Goal: Navigation & Orientation: Find specific page/section

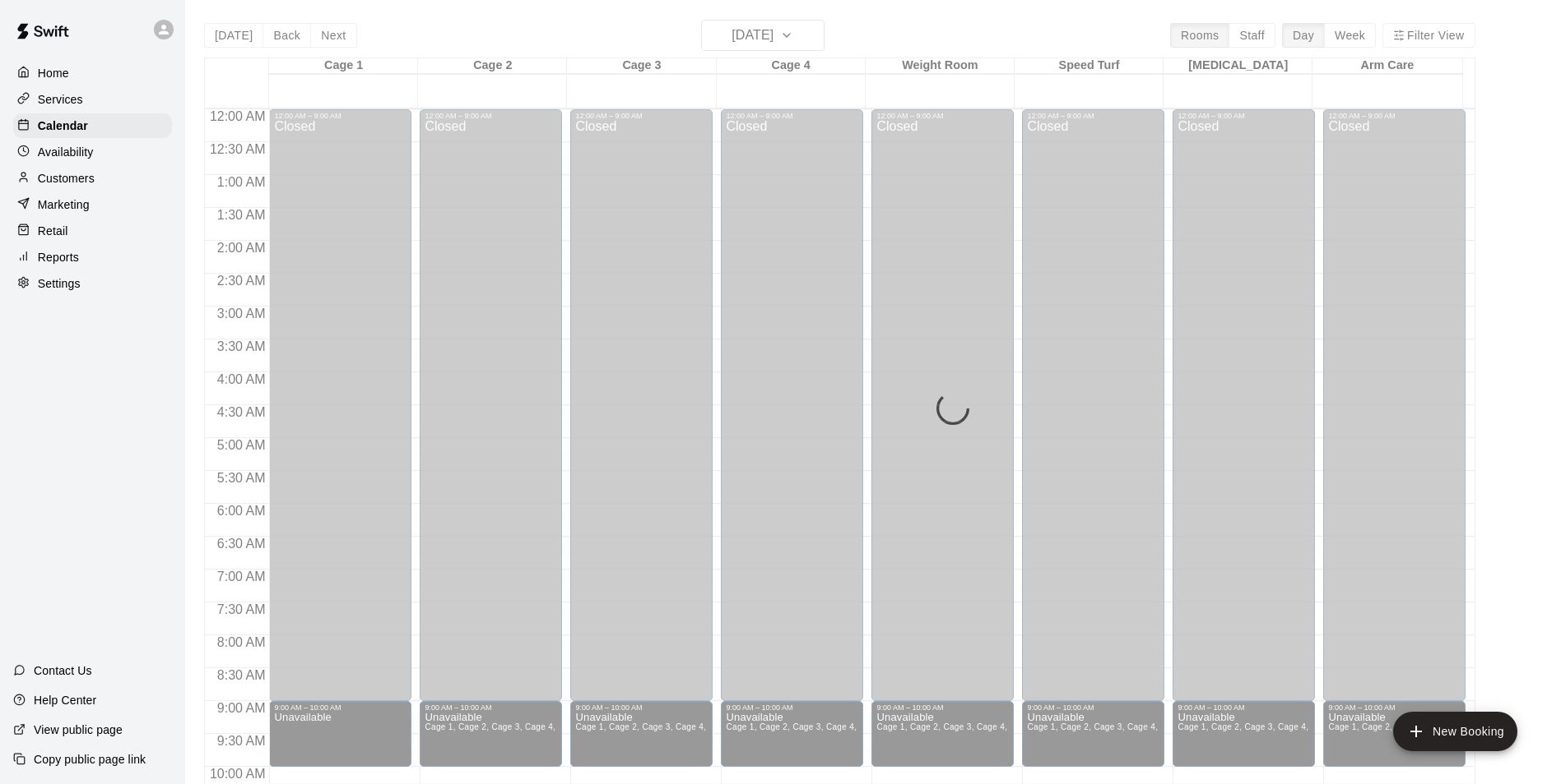
scroll to position [836, 0]
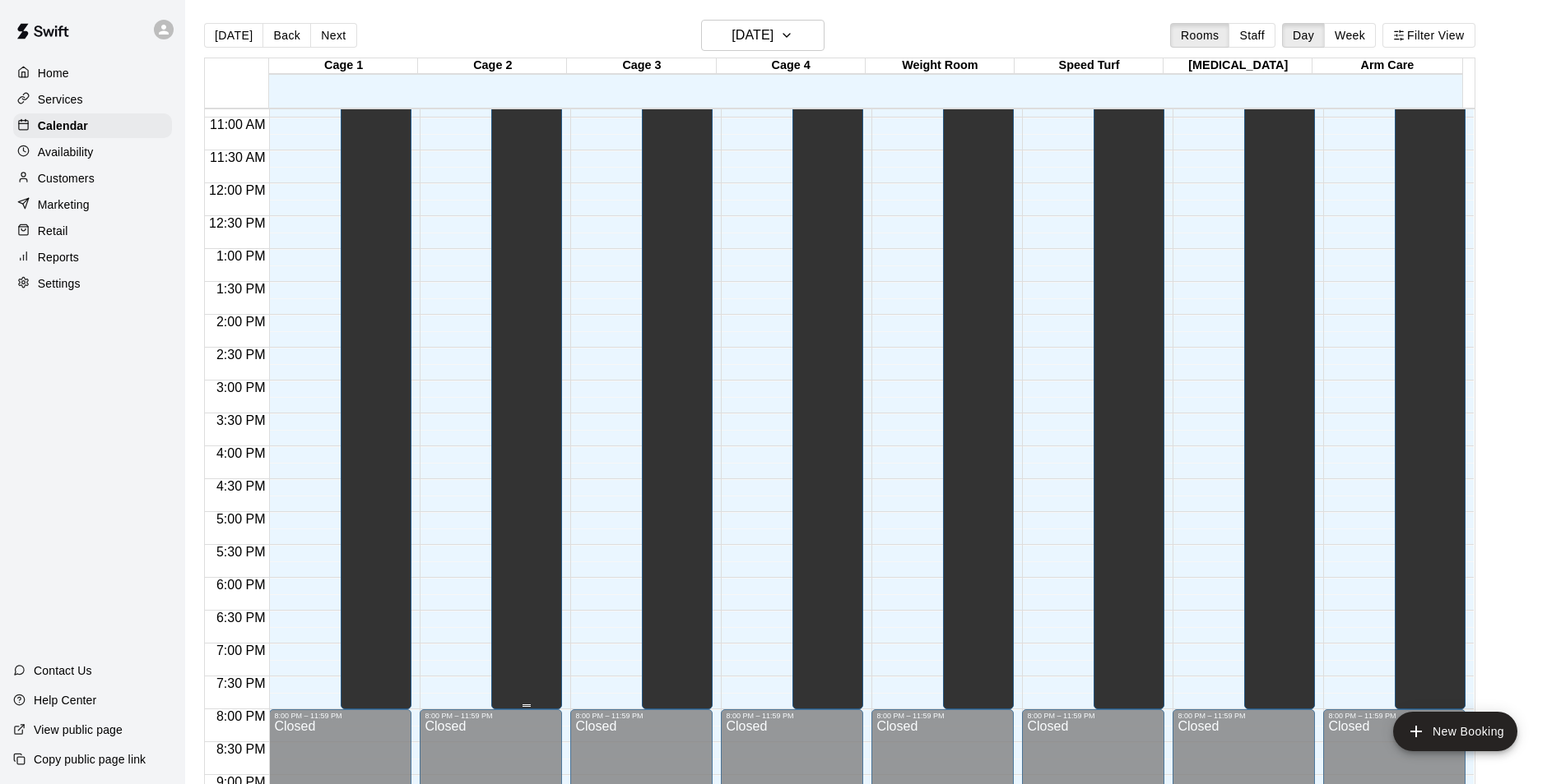
scroll to position [476, 0]
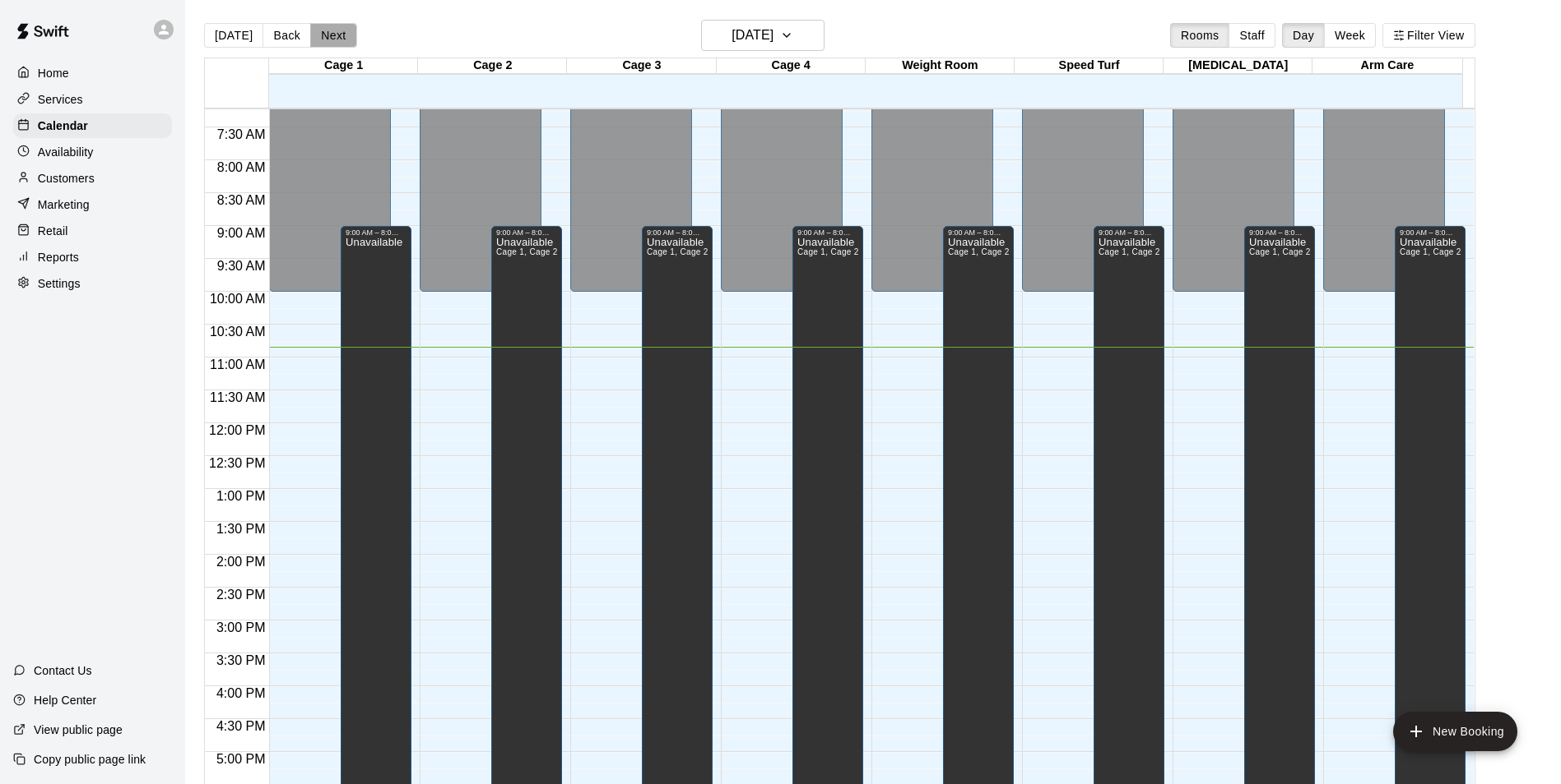
click at [342, 27] on button "Next" at bounding box center [333, 35] width 46 height 24
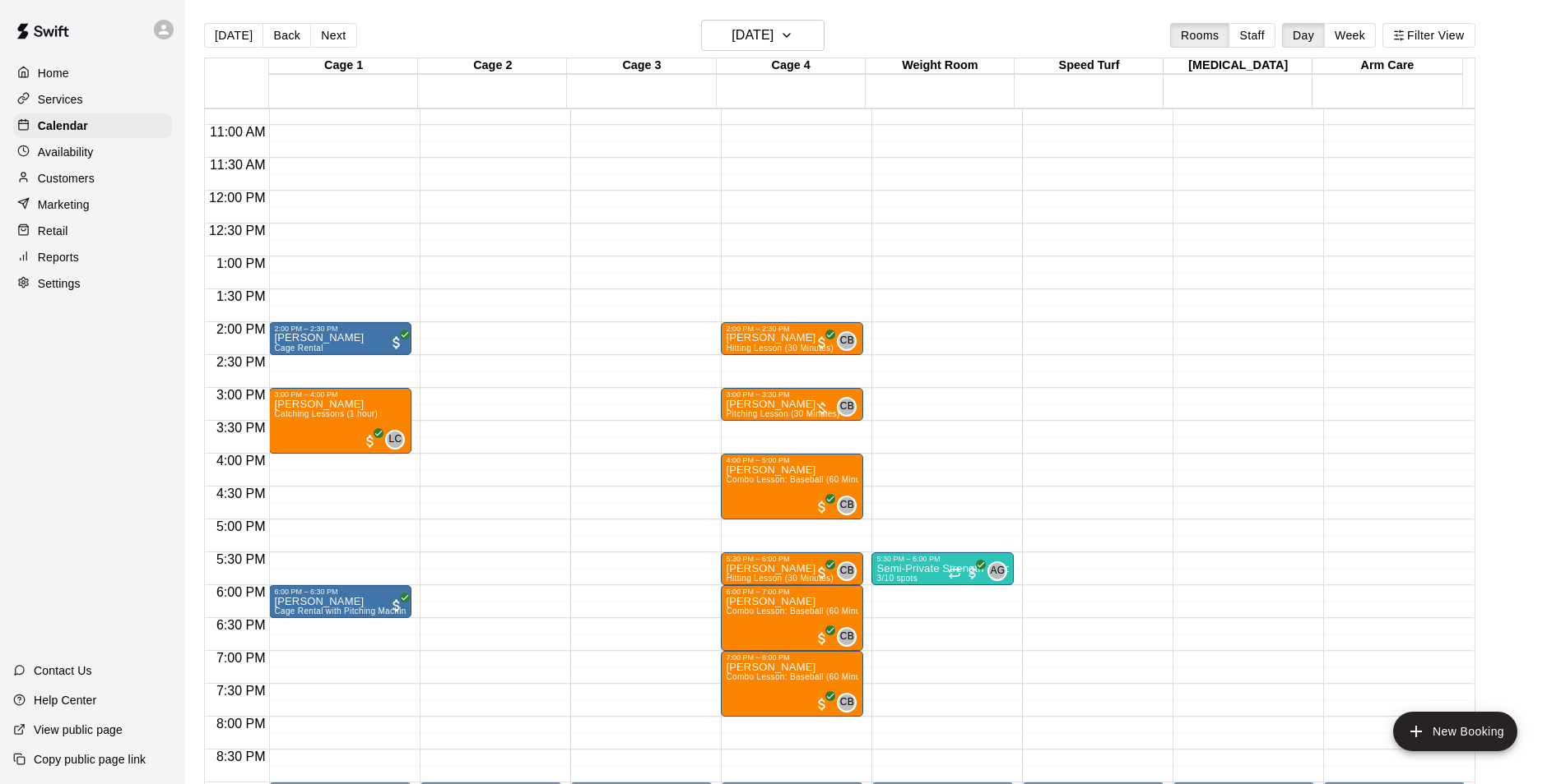
scroll to position [722, 0]
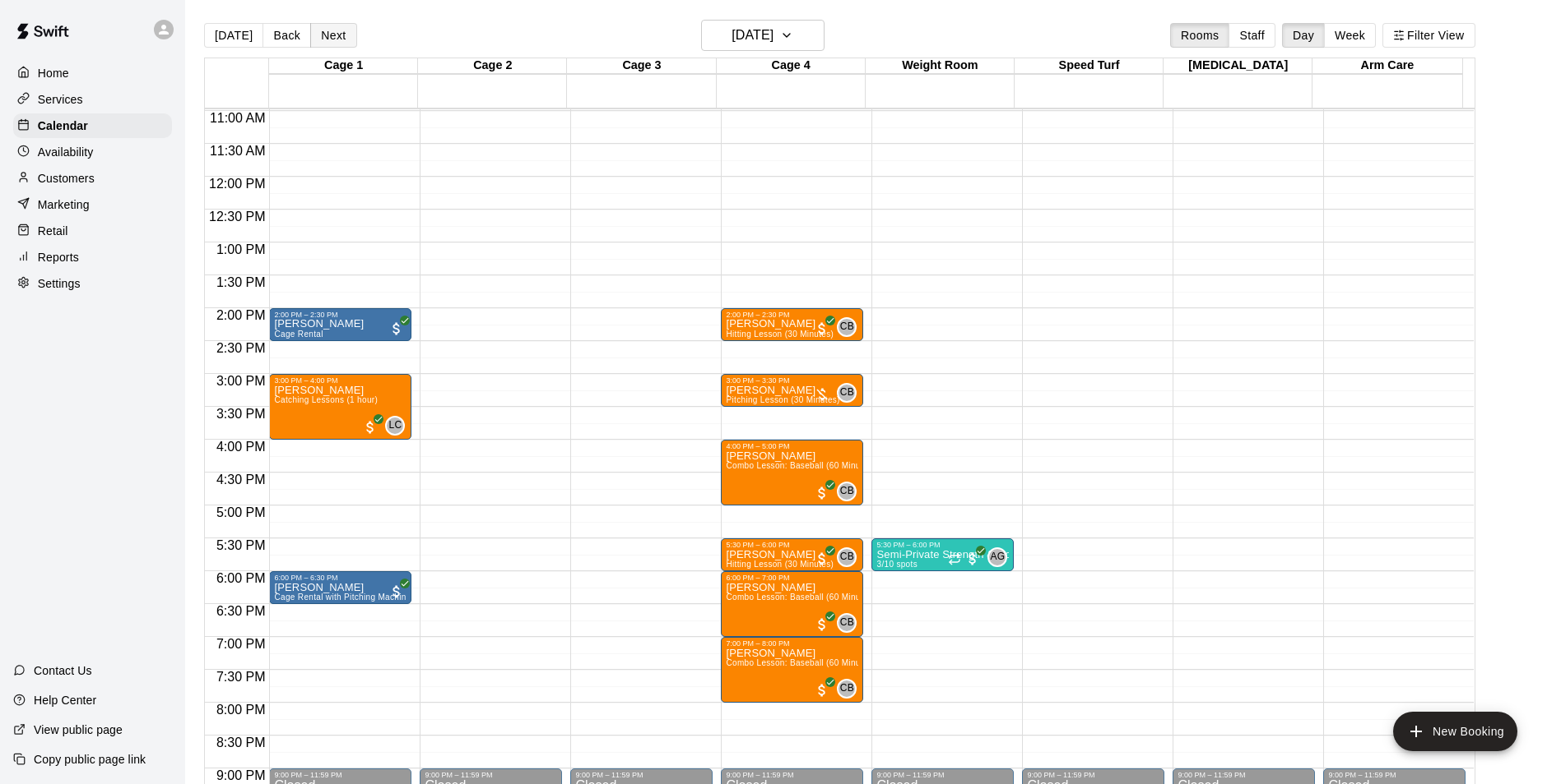
click at [338, 36] on button "Next" at bounding box center [333, 35] width 46 height 24
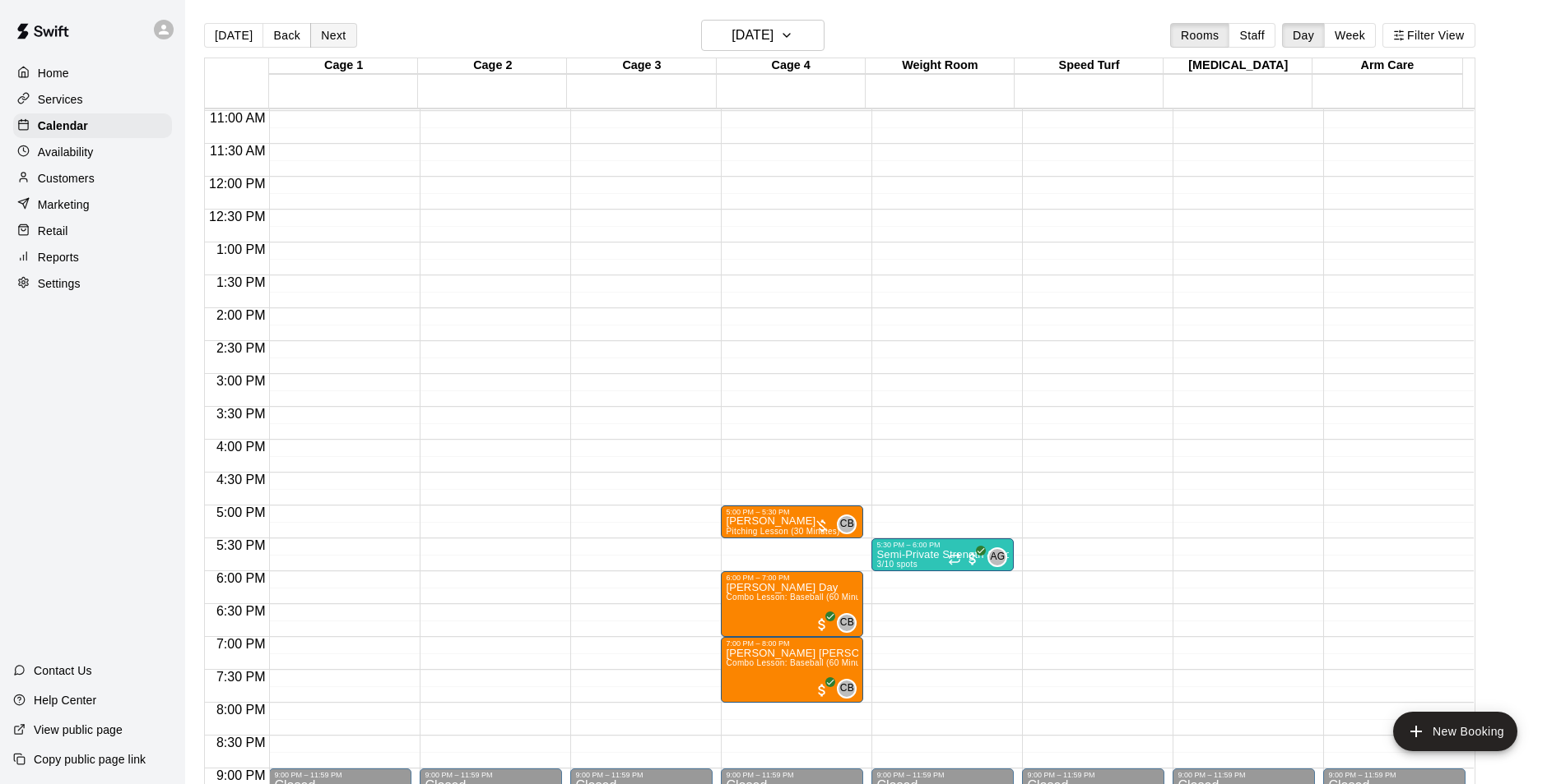
click at [338, 36] on button "Next" at bounding box center [333, 35] width 46 height 24
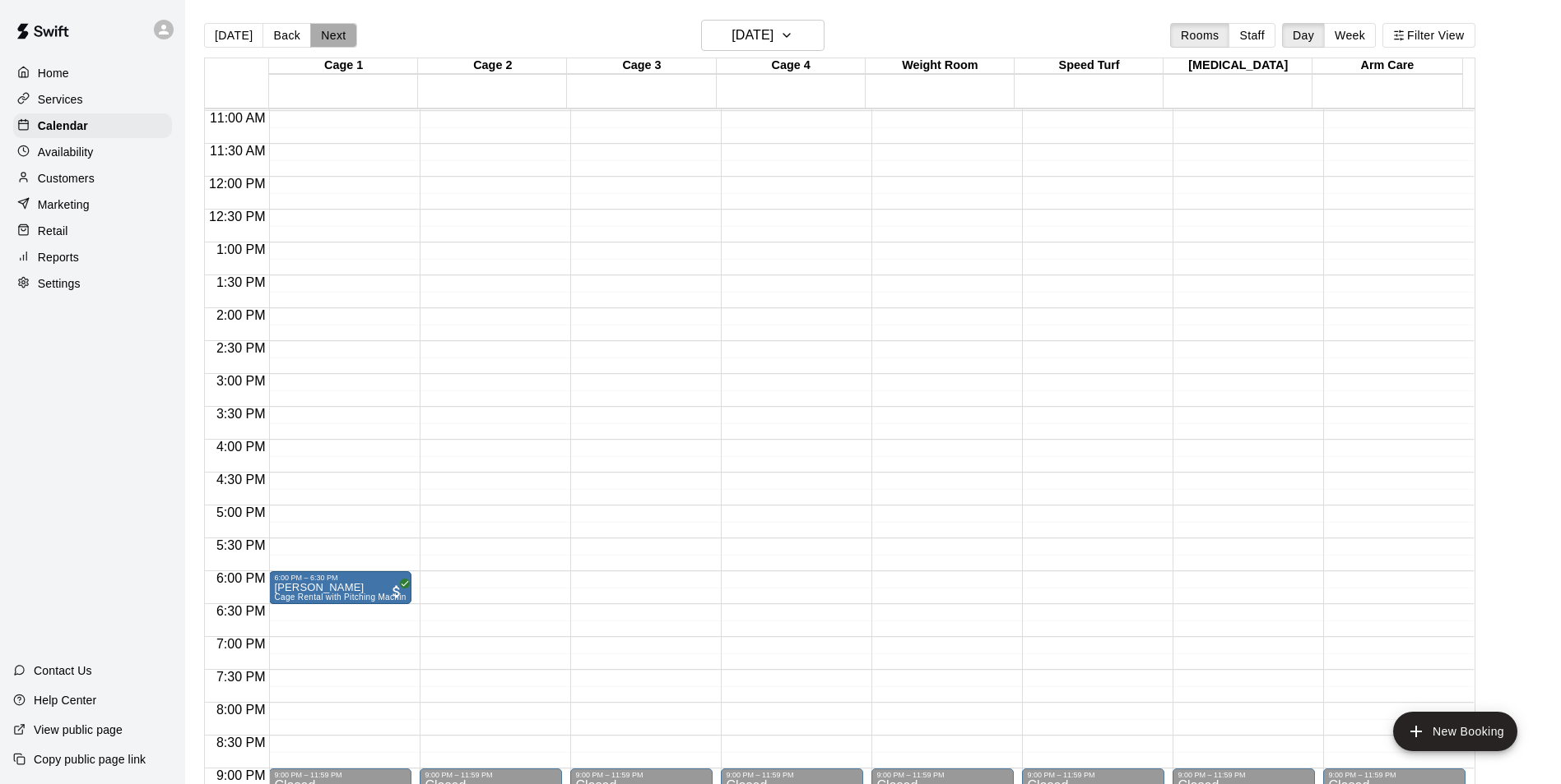
click at [338, 36] on button "Next" at bounding box center [333, 35] width 46 height 24
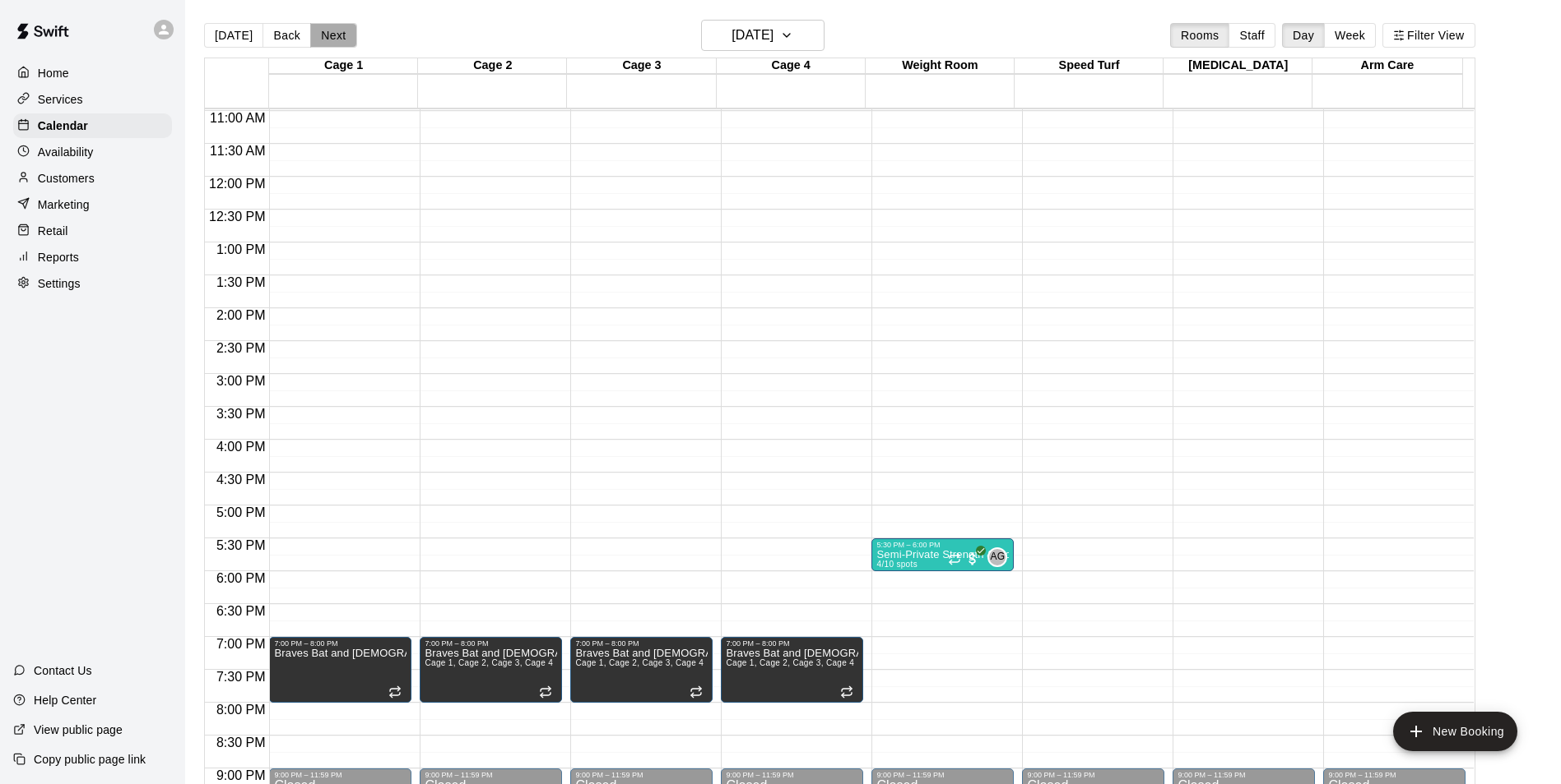
click at [338, 36] on button "Next" at bounding box center [333, 35] width 46 height 24
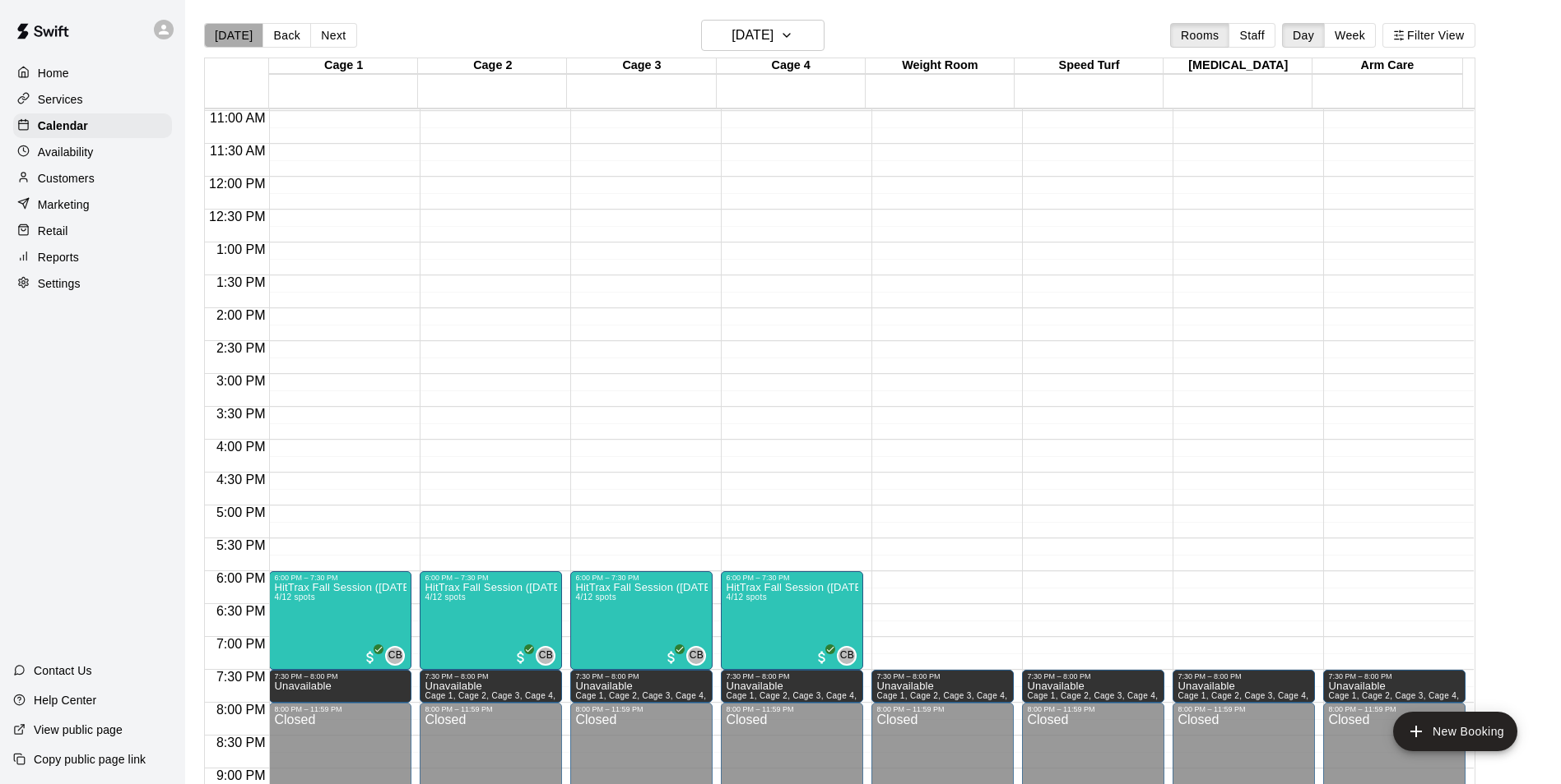
click at [235, 42] on button "[DATE]" at bounding box center [234, 35] width 59 height 24
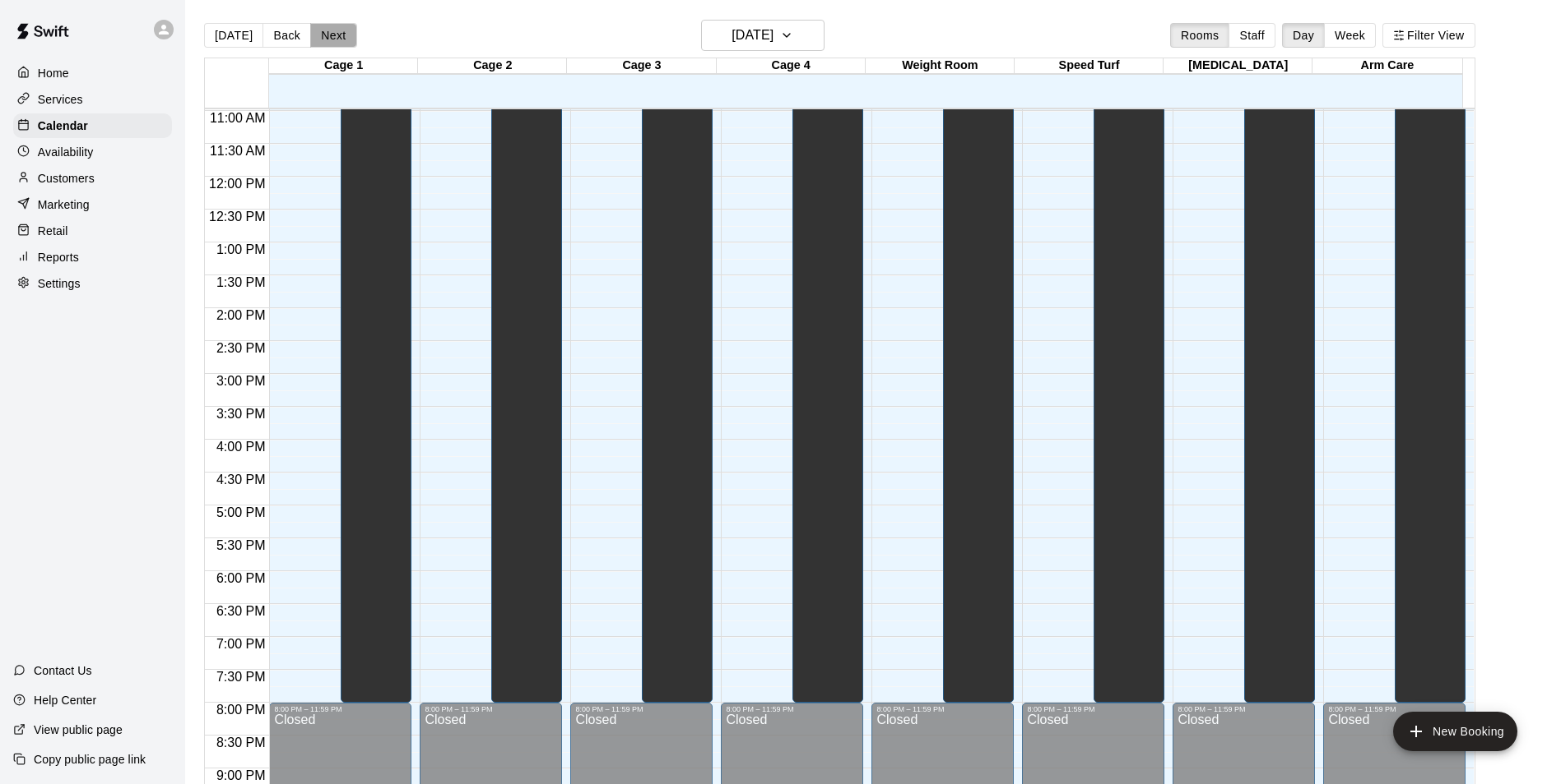
click at [331, 30] on button "Next" at bounding box center [333, 35] width 46 height 24
